Goal: Task Accomplishment & Management: Manage account settings

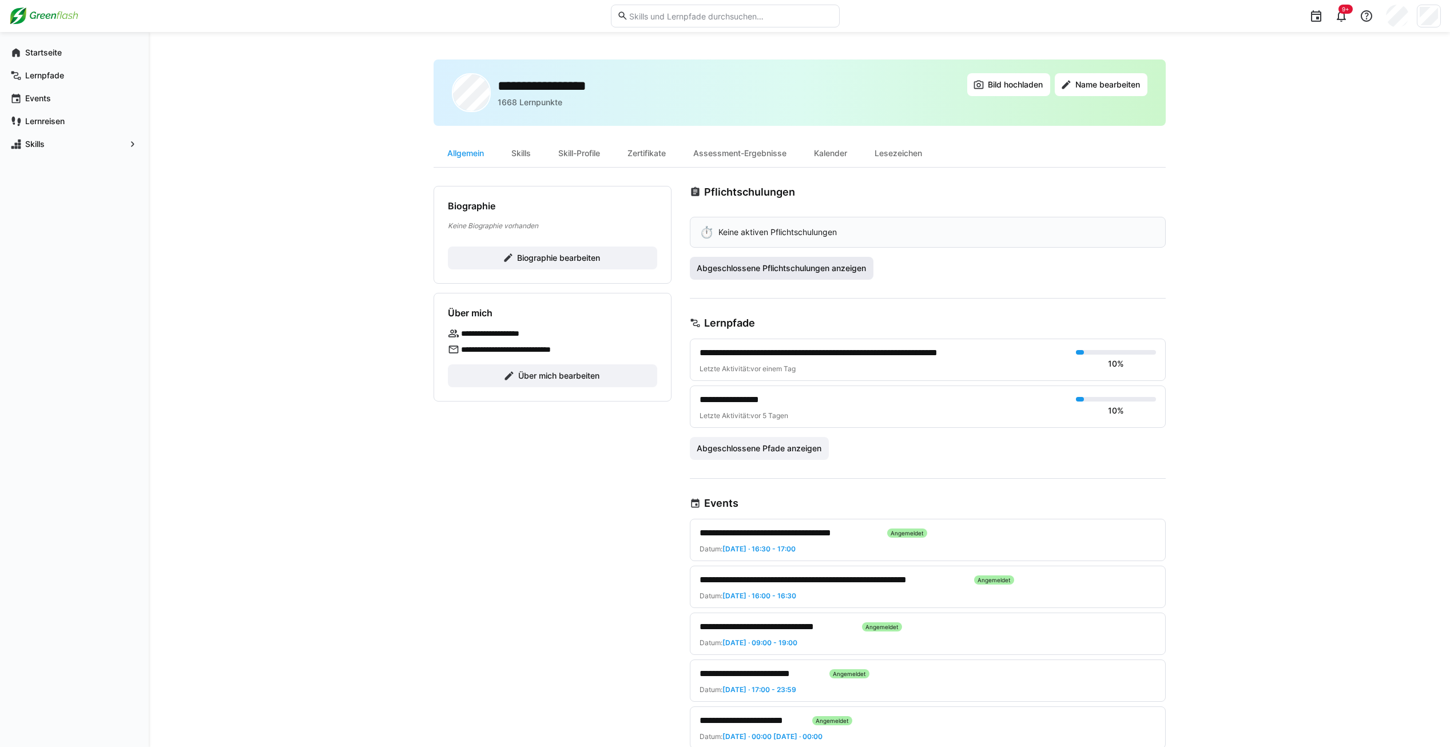
click at [750, 261] on span "Abgeschlossene Pflichtschulungen anzeigen" at bounding box center [782, 268] width 184 height 23
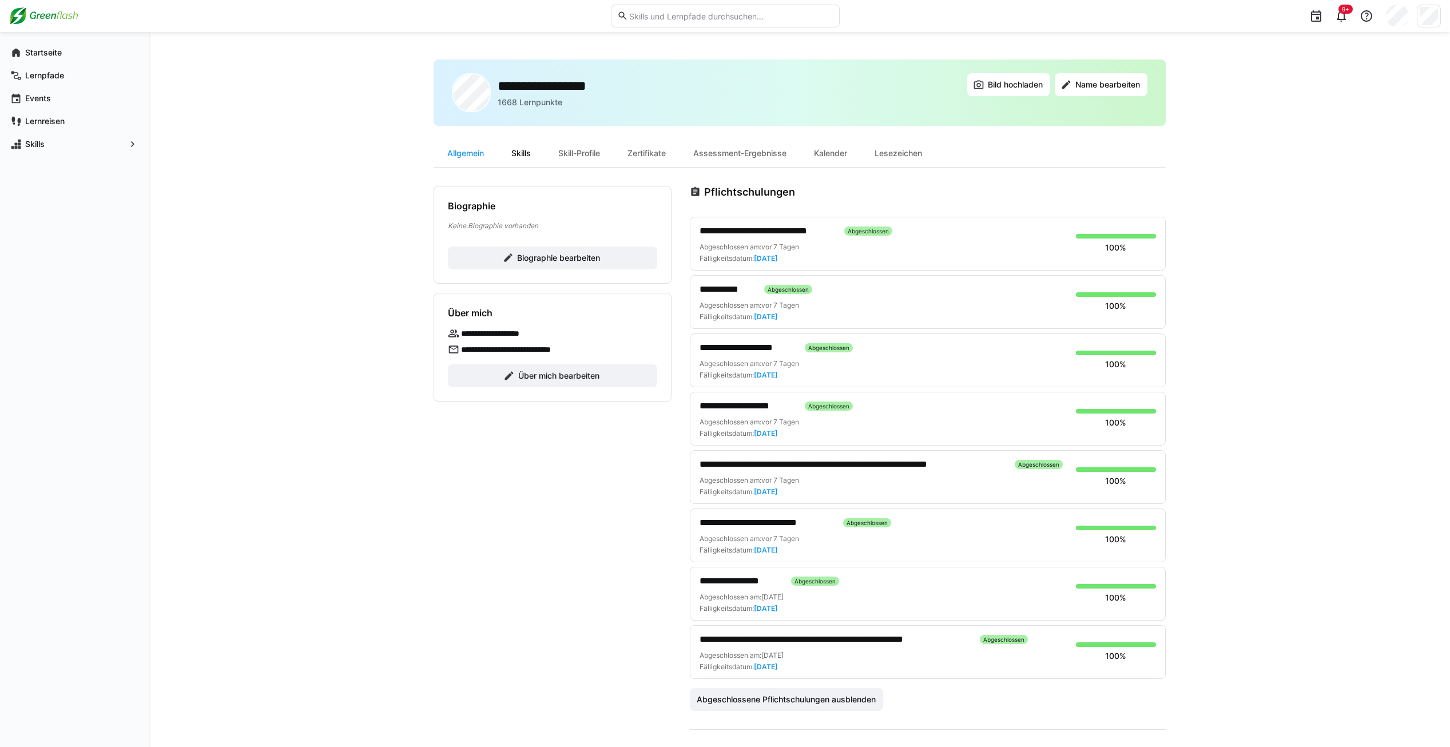
click at [519, 152] on div "Skills" at bounding box center [521, 153] width 47 height 27
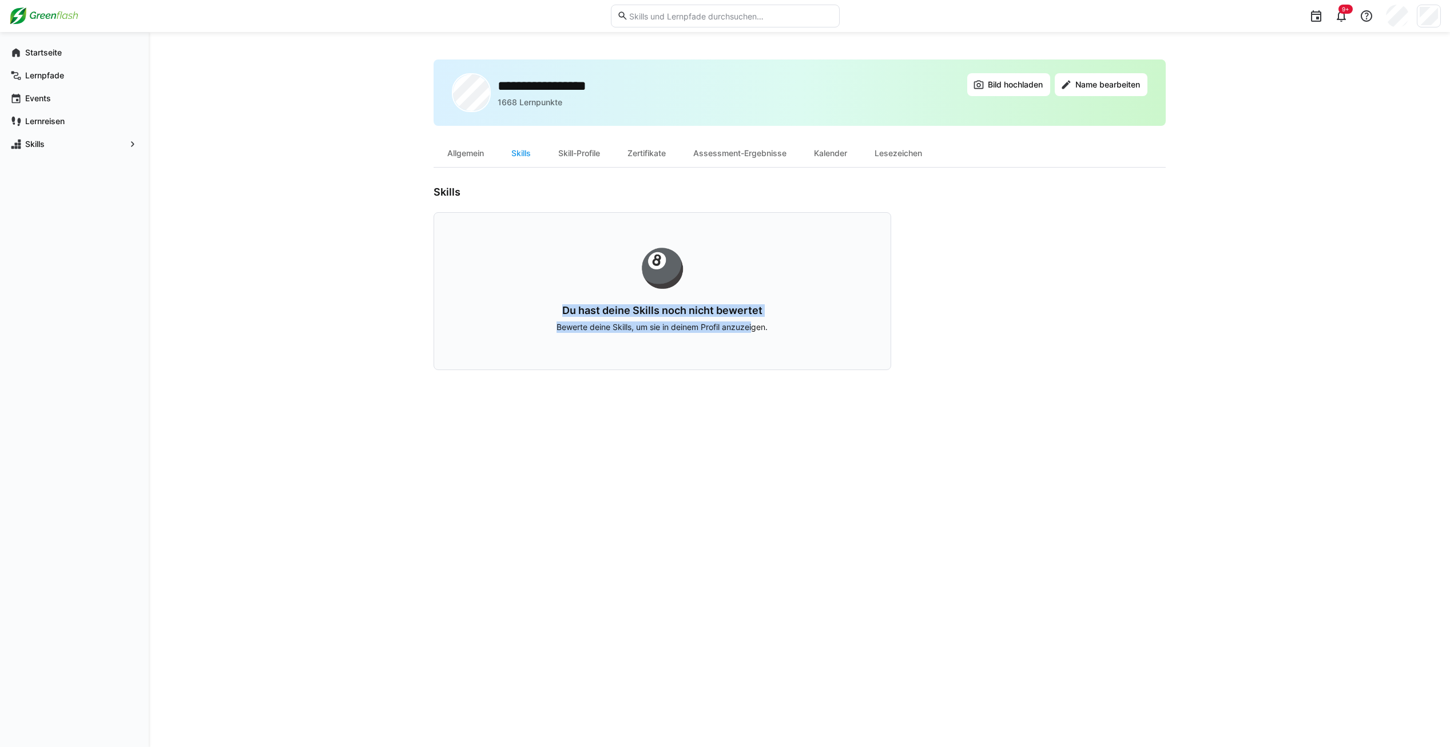
drag, startPoint x: 562, startPoint y: 312, endPoint x: 752, endPoint y: 329, distance: 190.2
click at [752, 329] on div "Du hast deine Skills noch nicht bewertet Bewerte deine Skills, um sie in deinem…" at bounding box center [662, 318] width 383 height 29
drag, startPoint x: 752, startPoint y: 329, endPoint x: 755, endPoint y: 349, distance: 20.3
click at [755, 349] on div "🎱 Du hast deine Skills noch nicht bewertet Bewerte deine Skills, um sie in dein…" at bounding box center [663, 291] width 458 height 158
click at [594, 158] on div "Skill-Profile" at bounding box center [579, 153] width 69 height 27
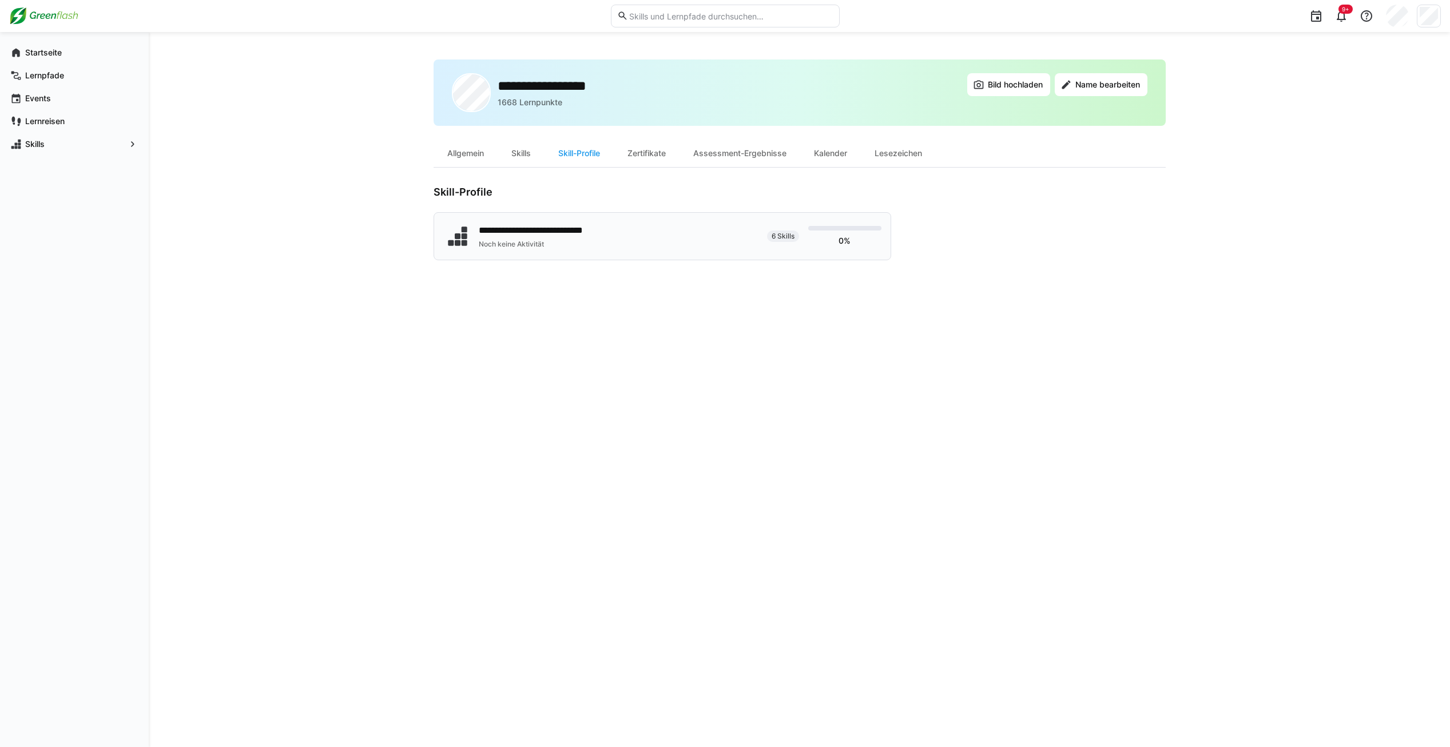
click at [538, 232] on div "**********" at bounding box center [542, 231] width 127 height 14
